Goal: Information Seeking & Learning: Learn about a topic

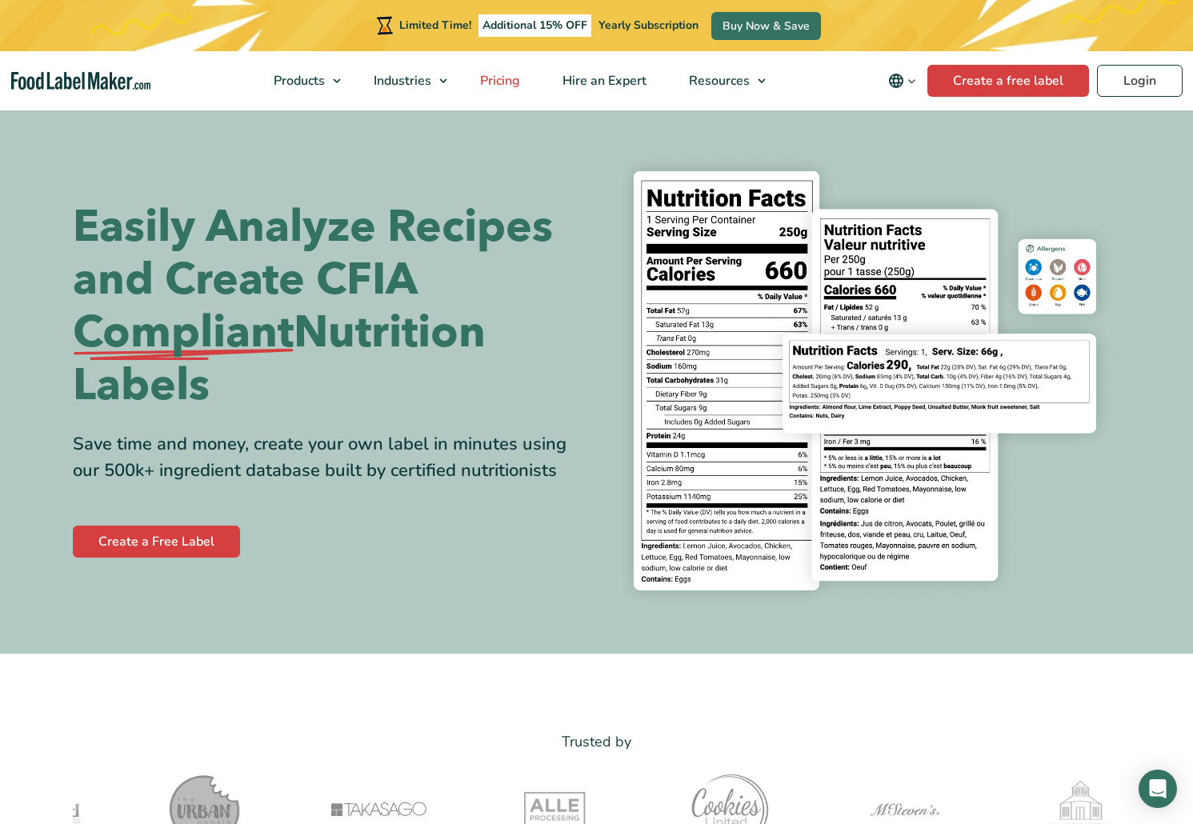
click at [505, 78] on span "Pricing" at bounding box center [498, 81] width 46 height 18
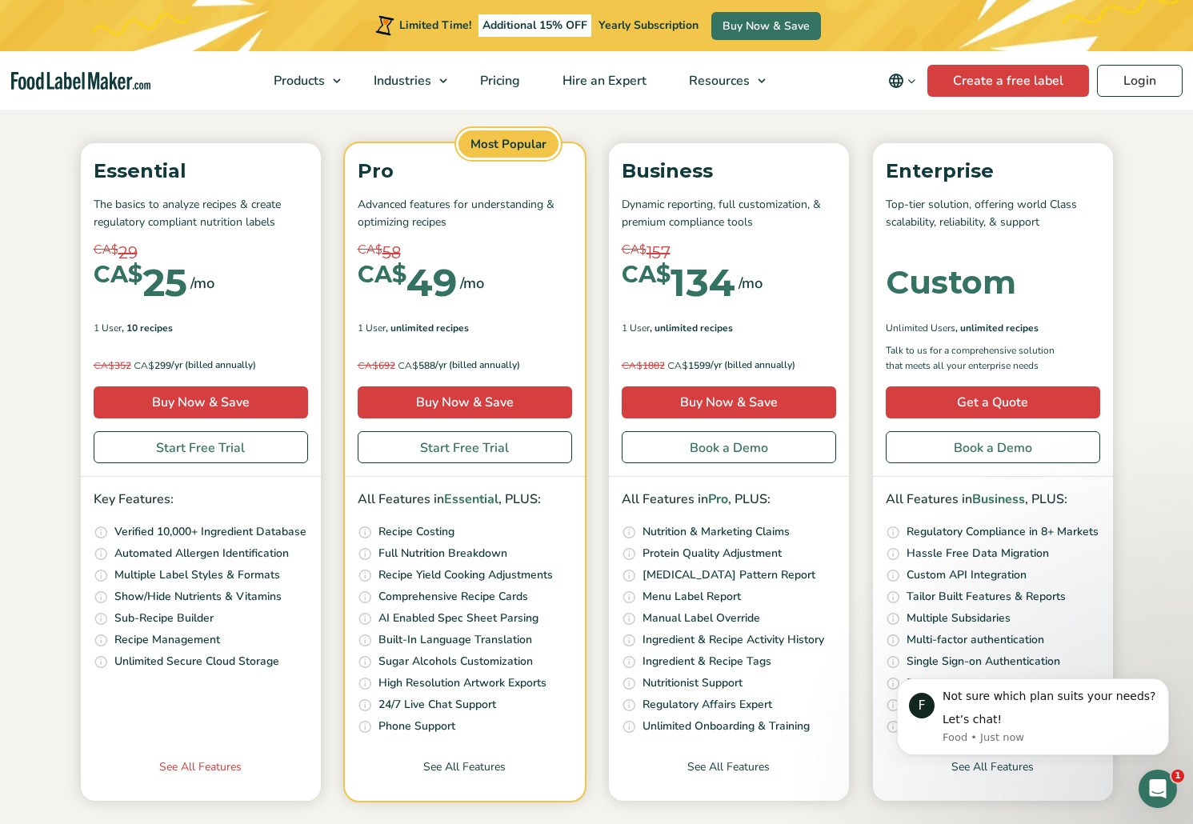
click at [195, 761] on link "See All Features" at bounding box center [201, 779] width 240 height 42
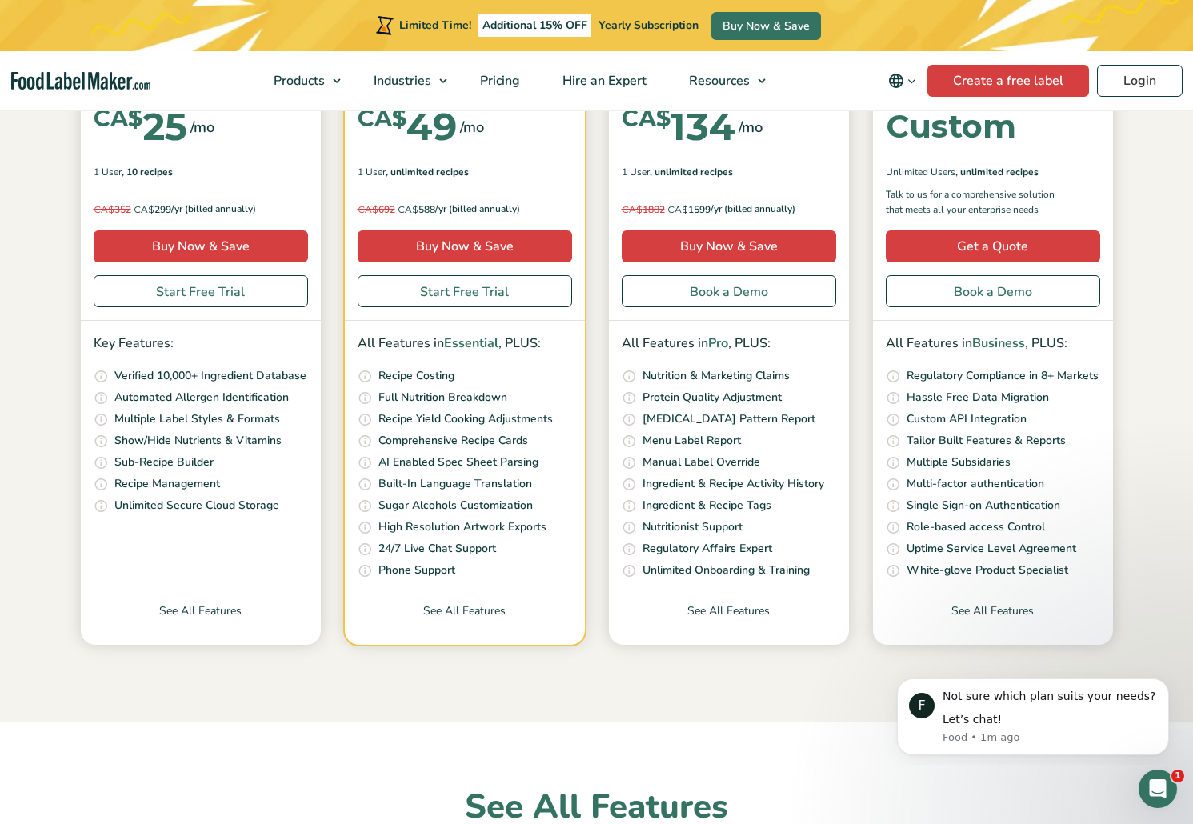
scroll to position [342, 0]
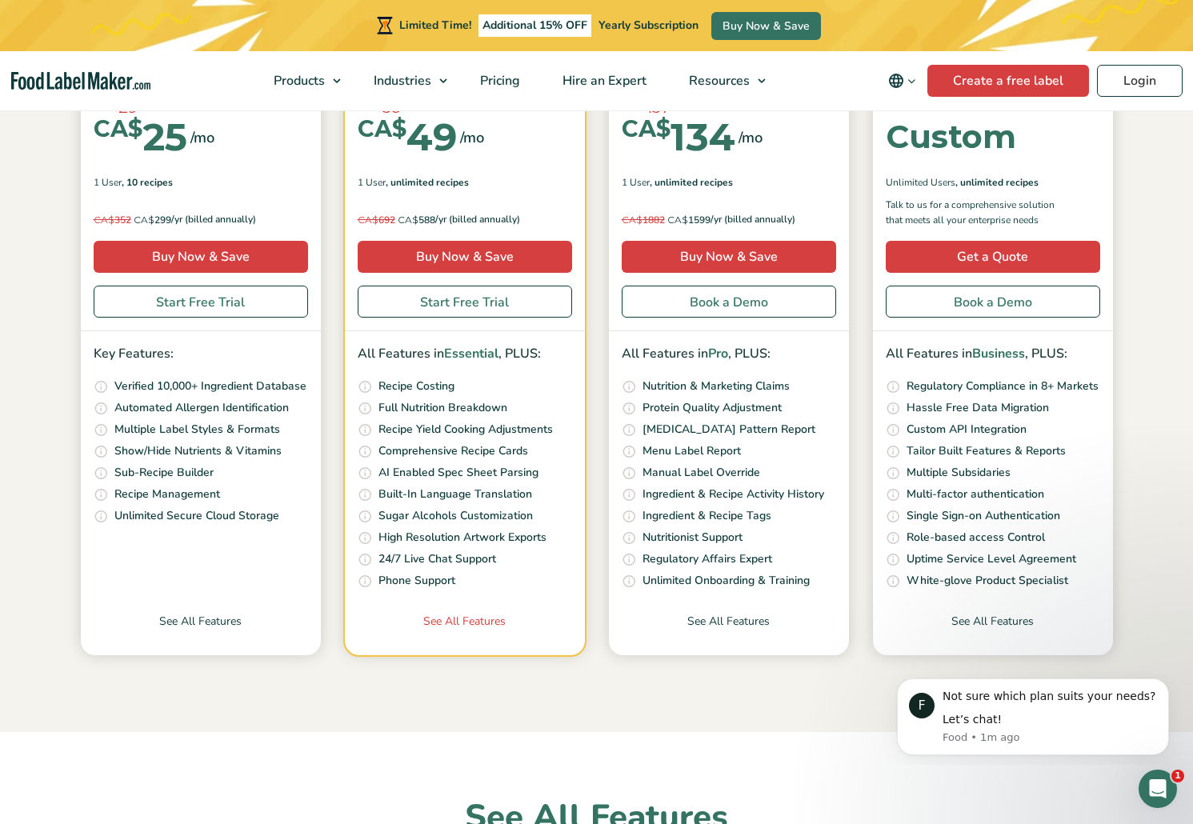
click at [361, 646] on link "See All Features" at bounding box center [465, 634] width 240 height 42
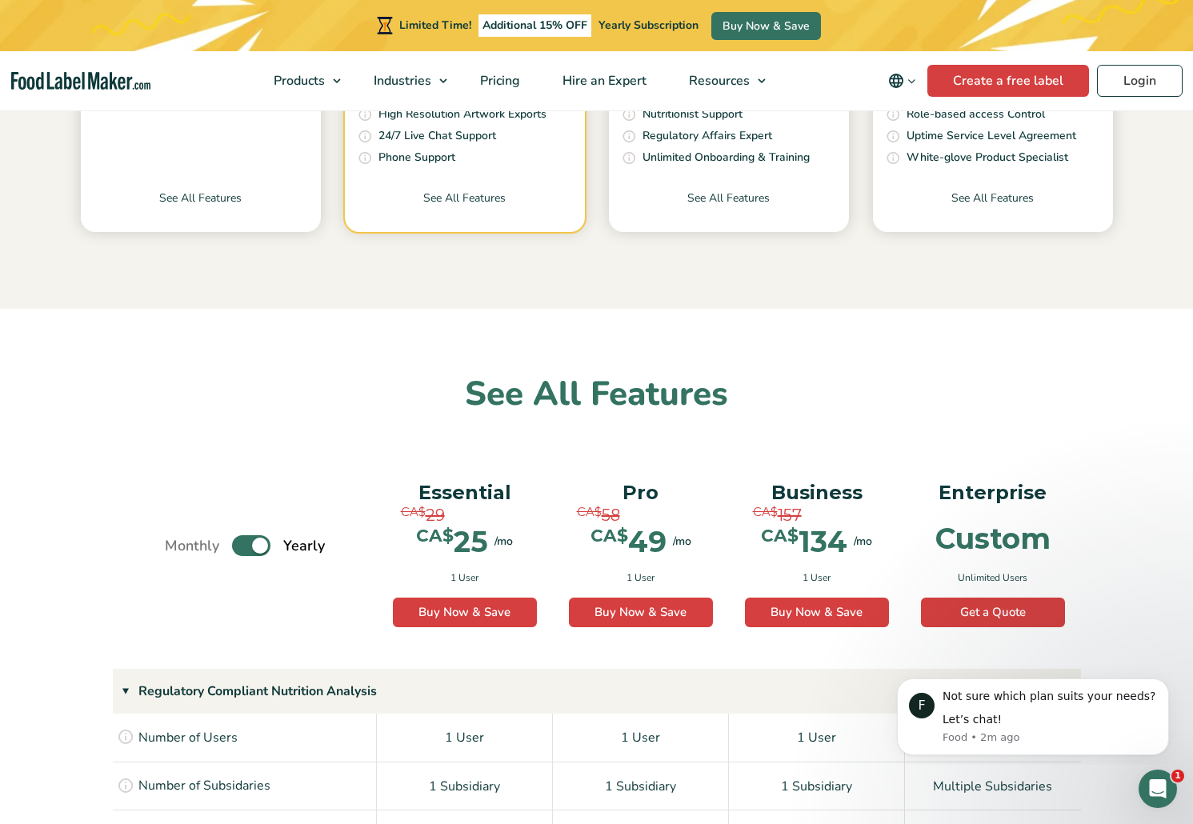
scroll to position [759, 0]
